Goal: Transaction & Acquisition: Purchase product/service

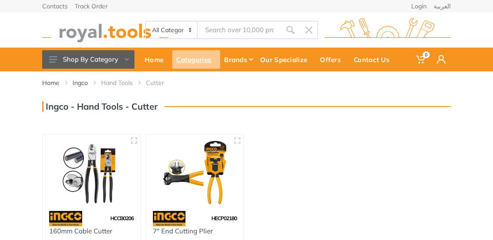
click at [182, 57] on div "Categories" at bounding box center [196, 59] width 48 height 18
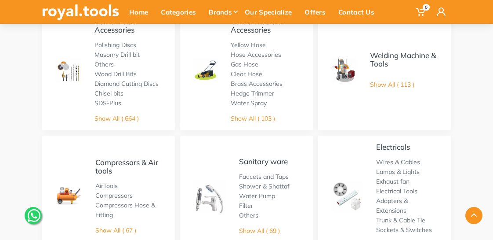
scroll to position [176, 0]
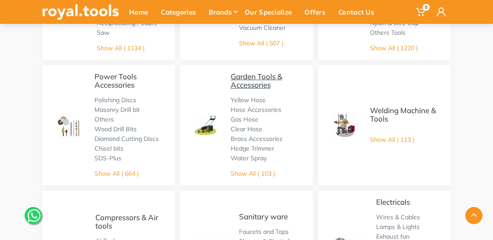
click at [236, 76] on link "Garden Tools & Accessories" at bounding box center [256, 81] width 51 height 18
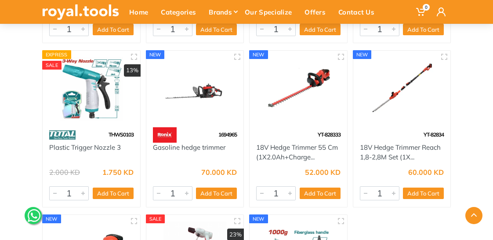
scroll to position [4088, 0]
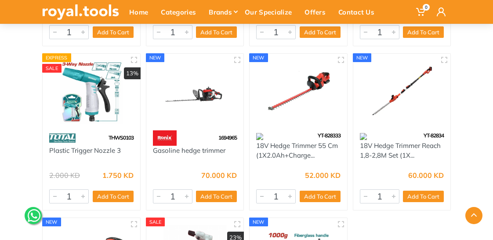
click at [258, 71] on img at bounding box center [298, 91] width 84 height 63
